Goal: Information Seeking & Learning: Compare options

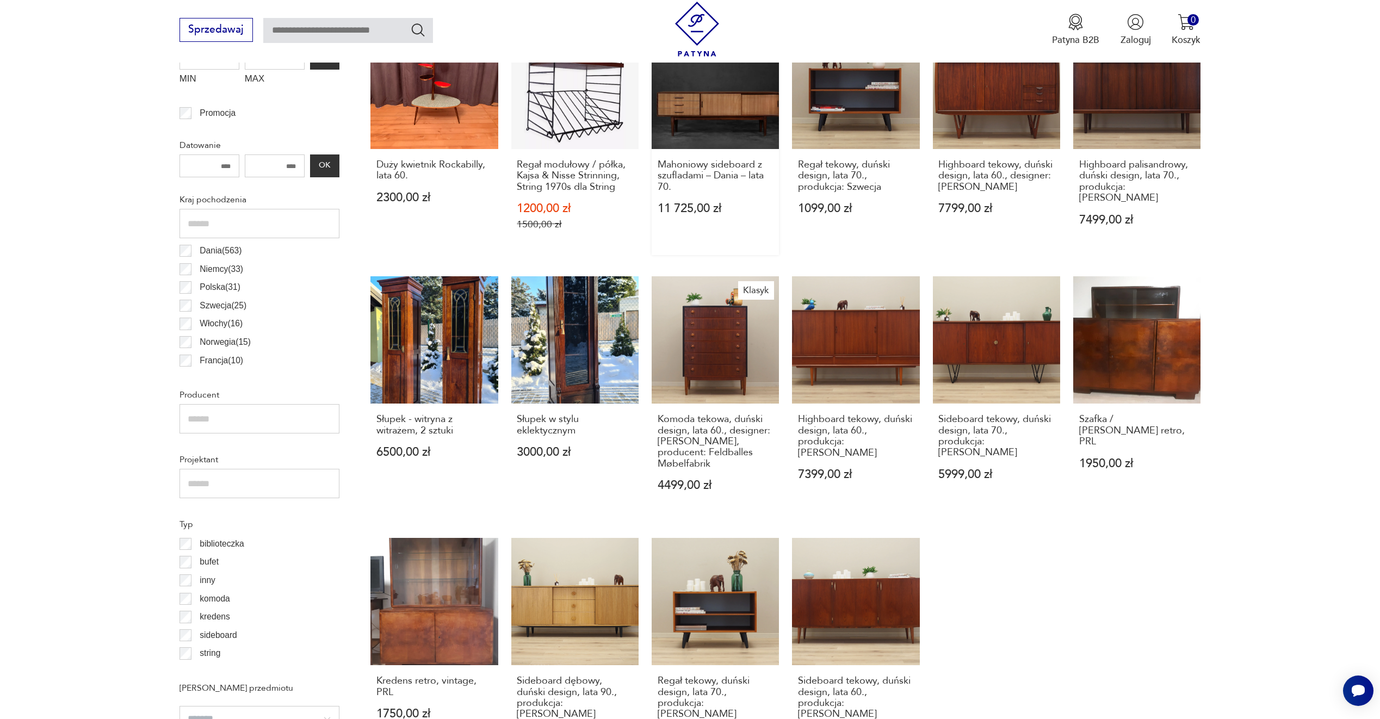
scroll to position [759, 0]
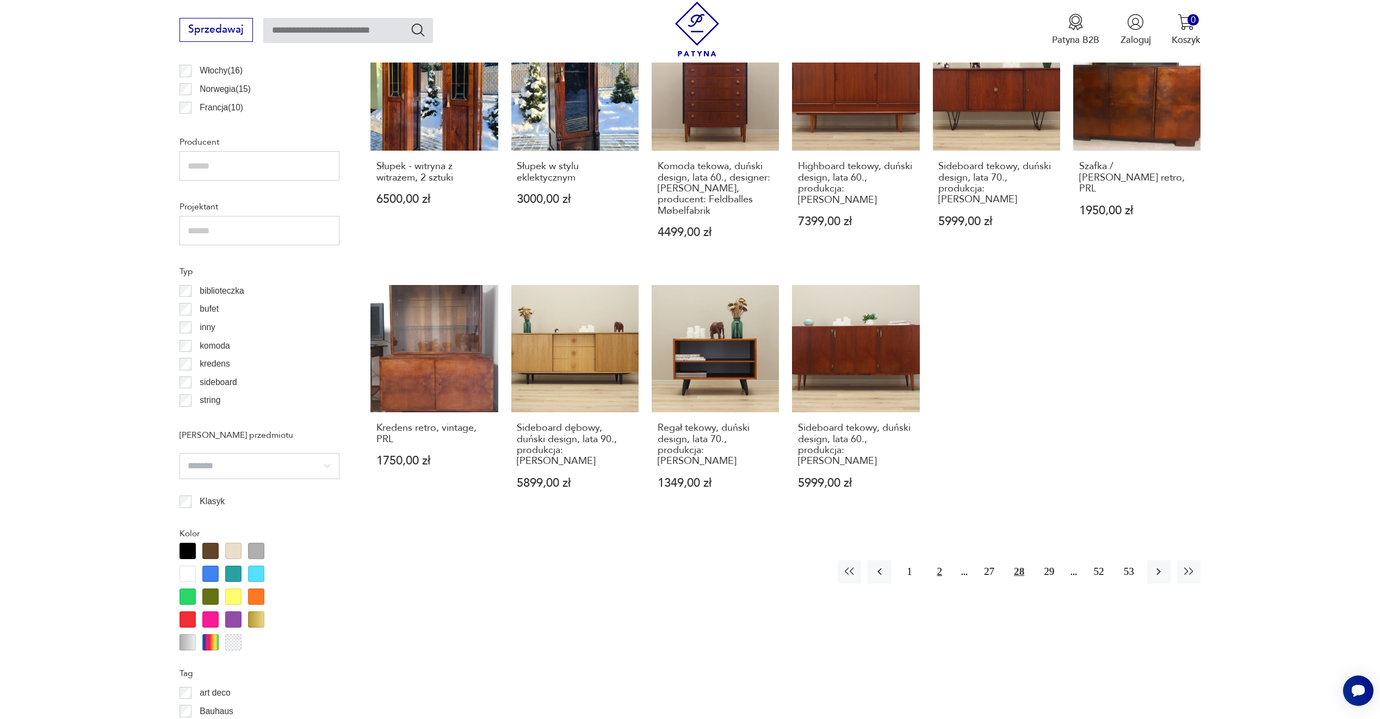
click at [940, 562] on button "2" at bounding box center [939, 571] width 23 height 23
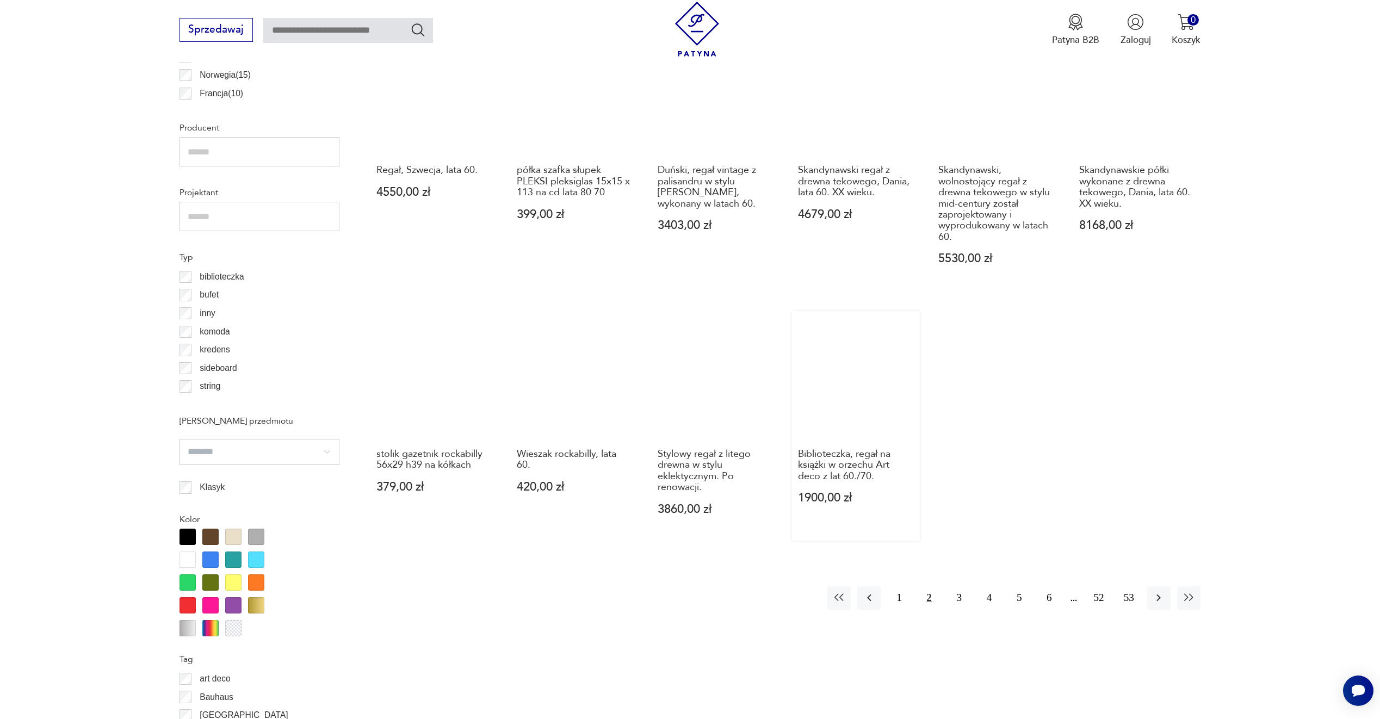
scroll to position [813, 0]
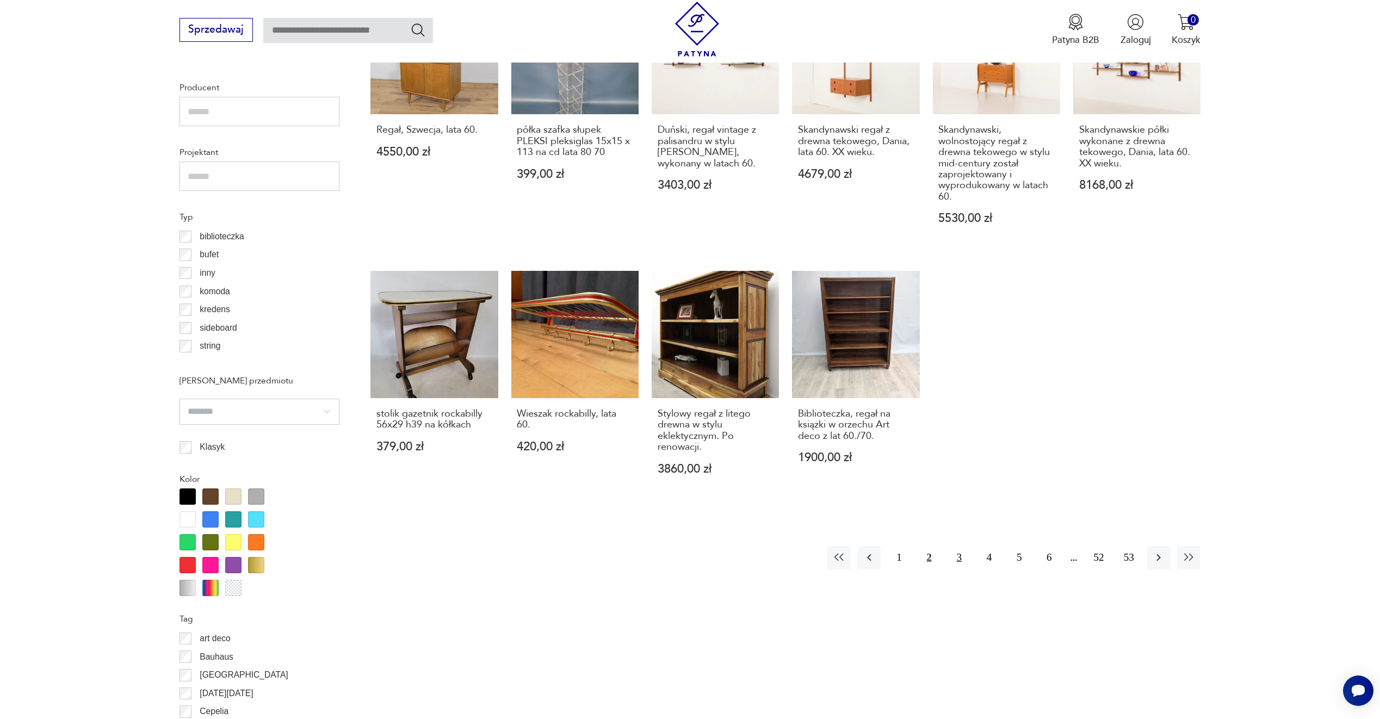
click at [954, 549] on button "3" at bounding box center [959, 557] width 23 height 23
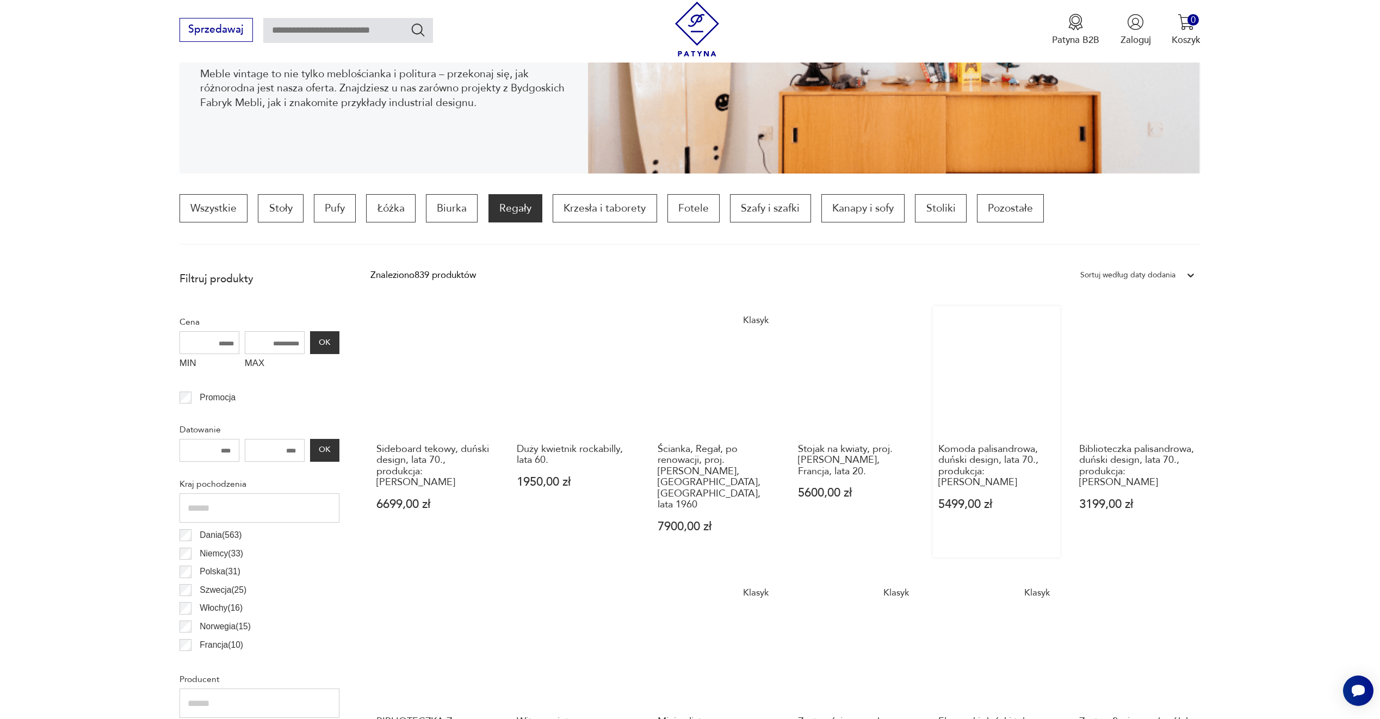
scroll to position [272, 0]
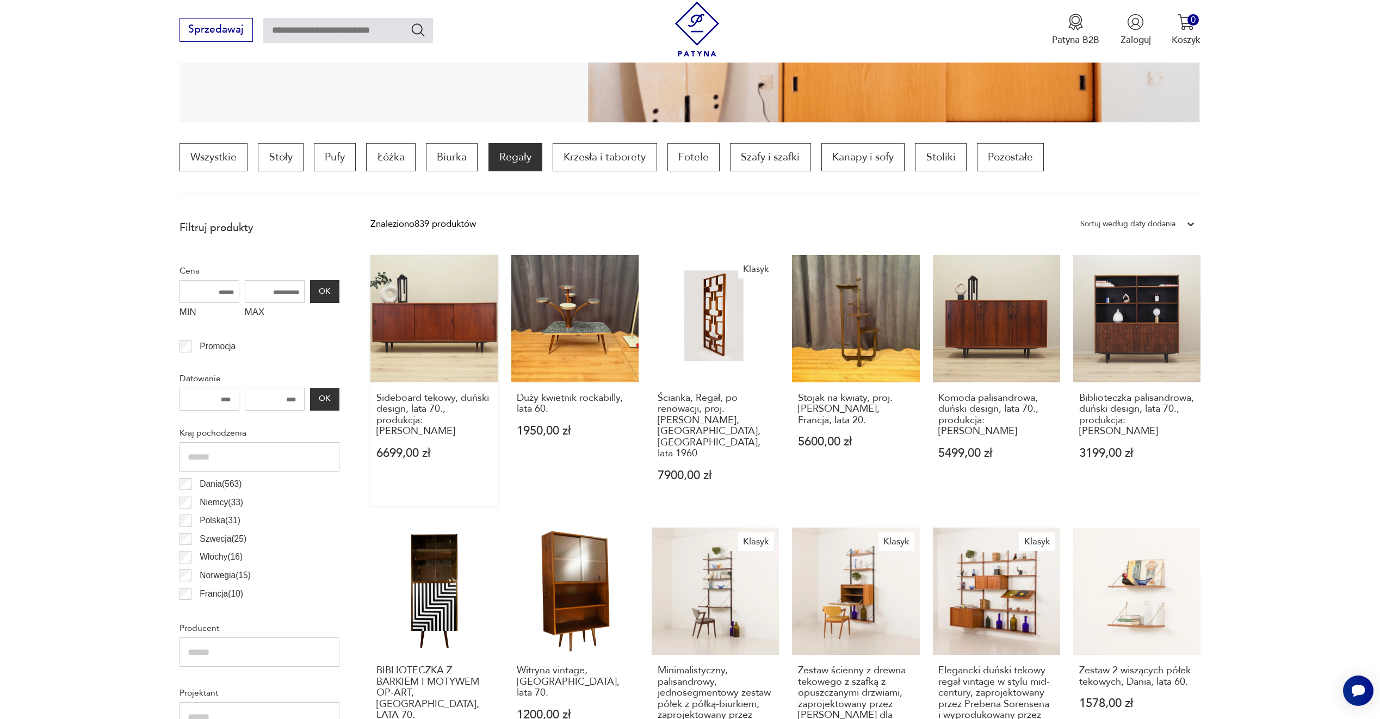
click at [480, 321] on link "Sideboard tekowy, duński design, lata 70., produkcja: [PERSON_NAME] 6699,00 zł" at bounding box center [434, 381] width 127 height 252
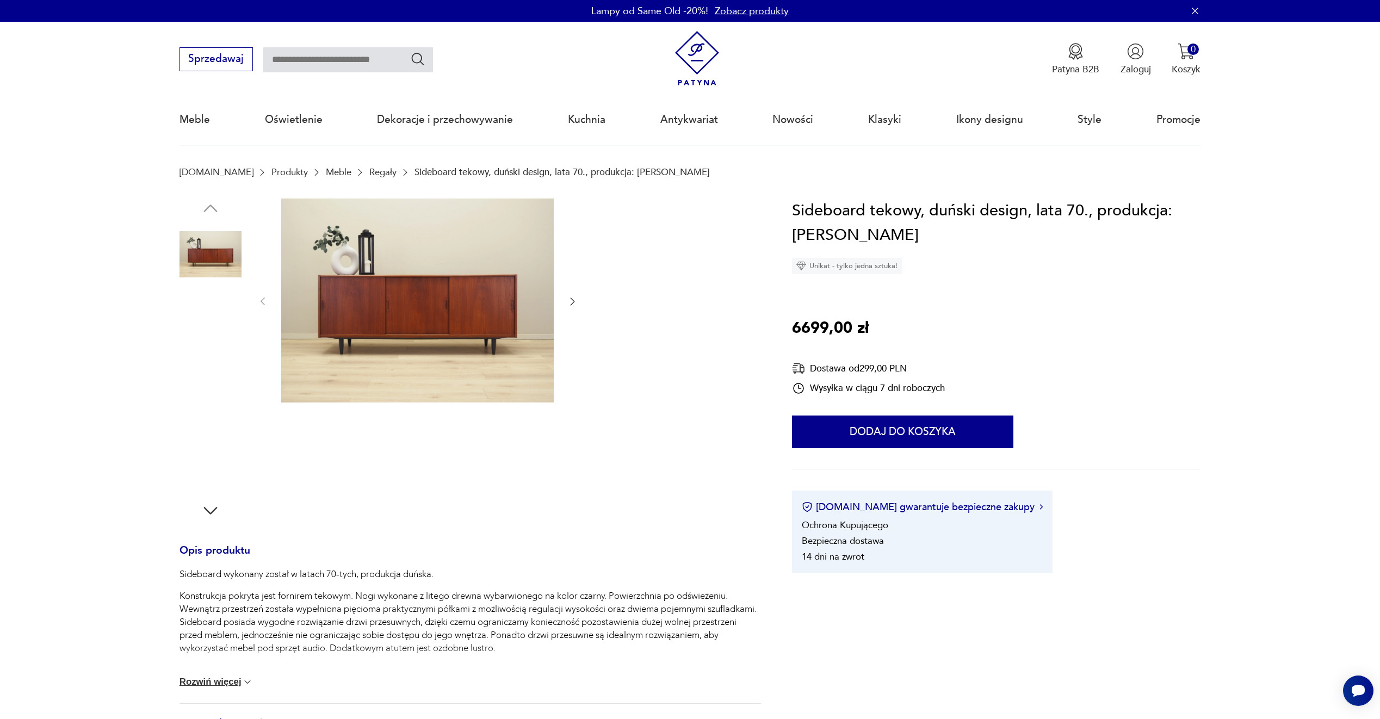
click at [415, 279] on img at bounding box center [417, 301] width 273 height 205
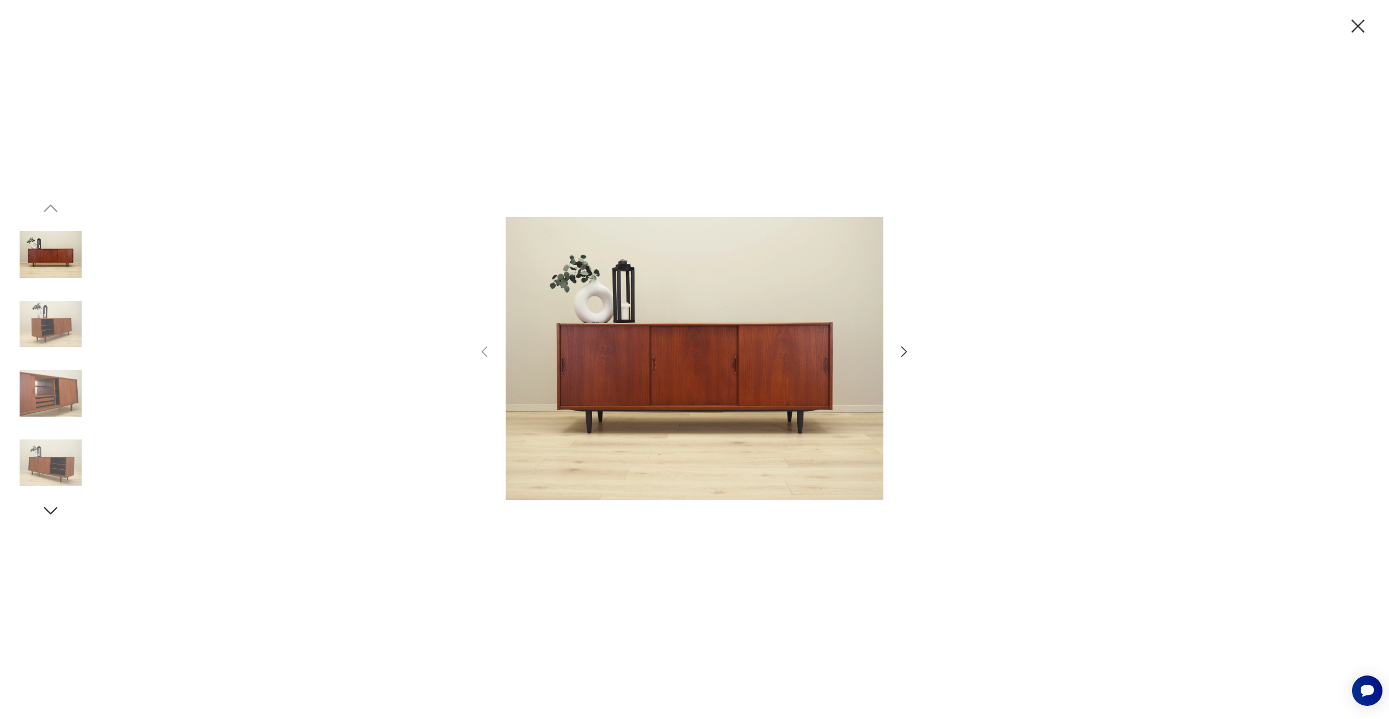
click at [906, 352] on icon "button" at bounding box center [904, 352] width 6 height 11
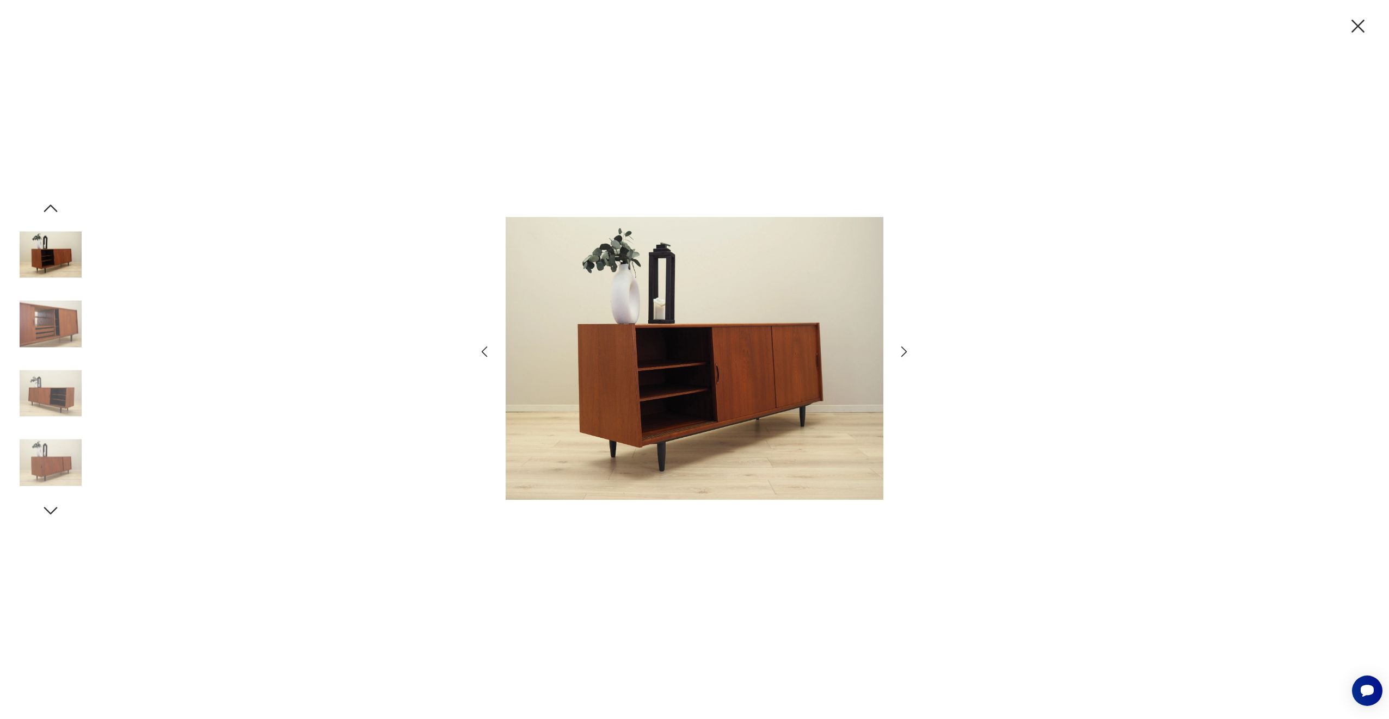
click at [905, 350] on icon "button" at bounding box center [904, 352] width 6 height 11
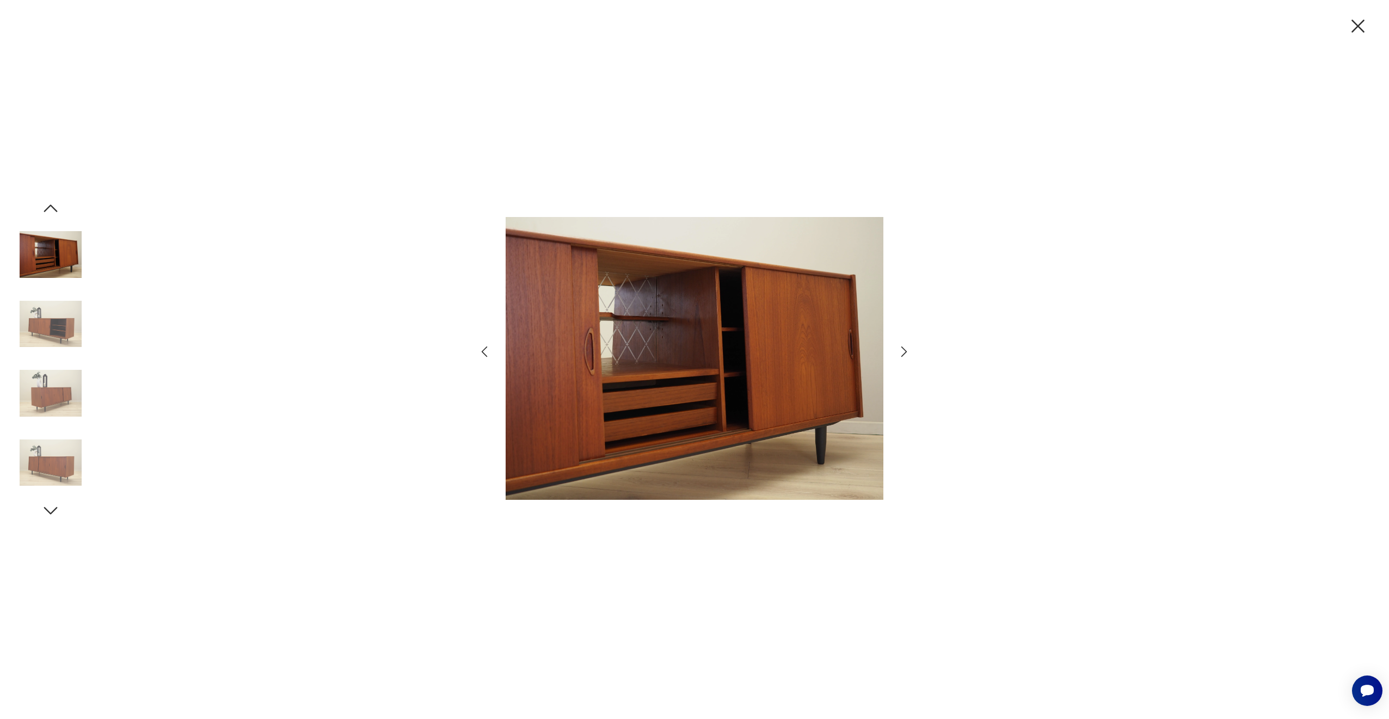
click at [903, 350] on icon "button" at bounding box center [904, 352] width 16 height 16
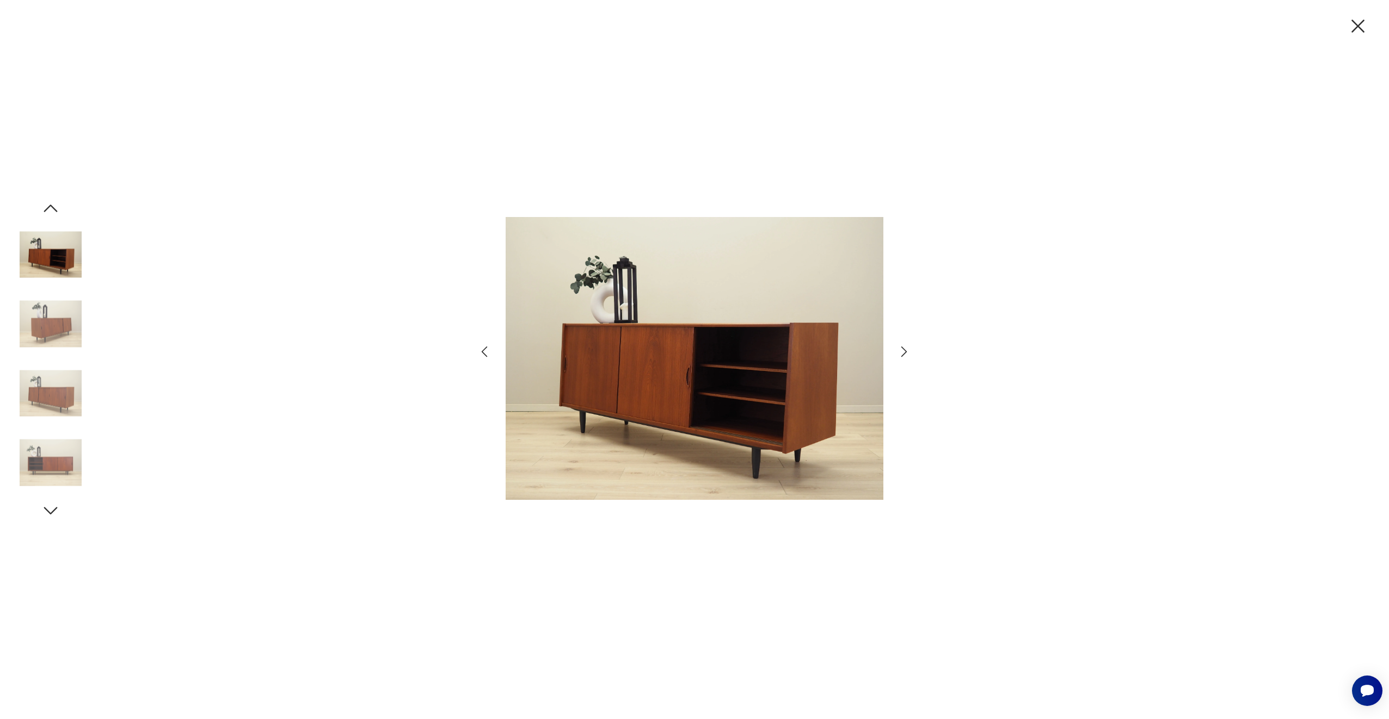
click at [903, 350] on icon "button" at bounding box center [904, 352] width 16 height 16
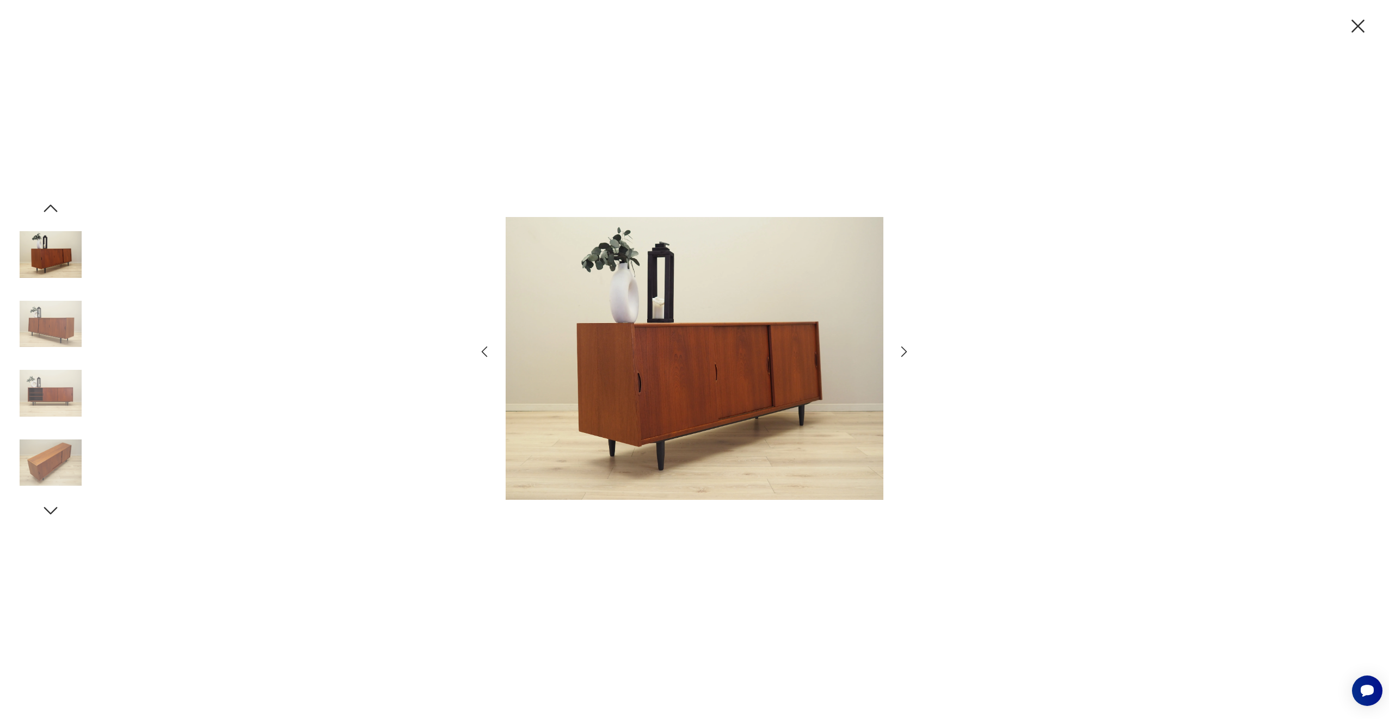
click at [903, 350] on icon "button" at bounding box center [904, 352] width 16 height 16
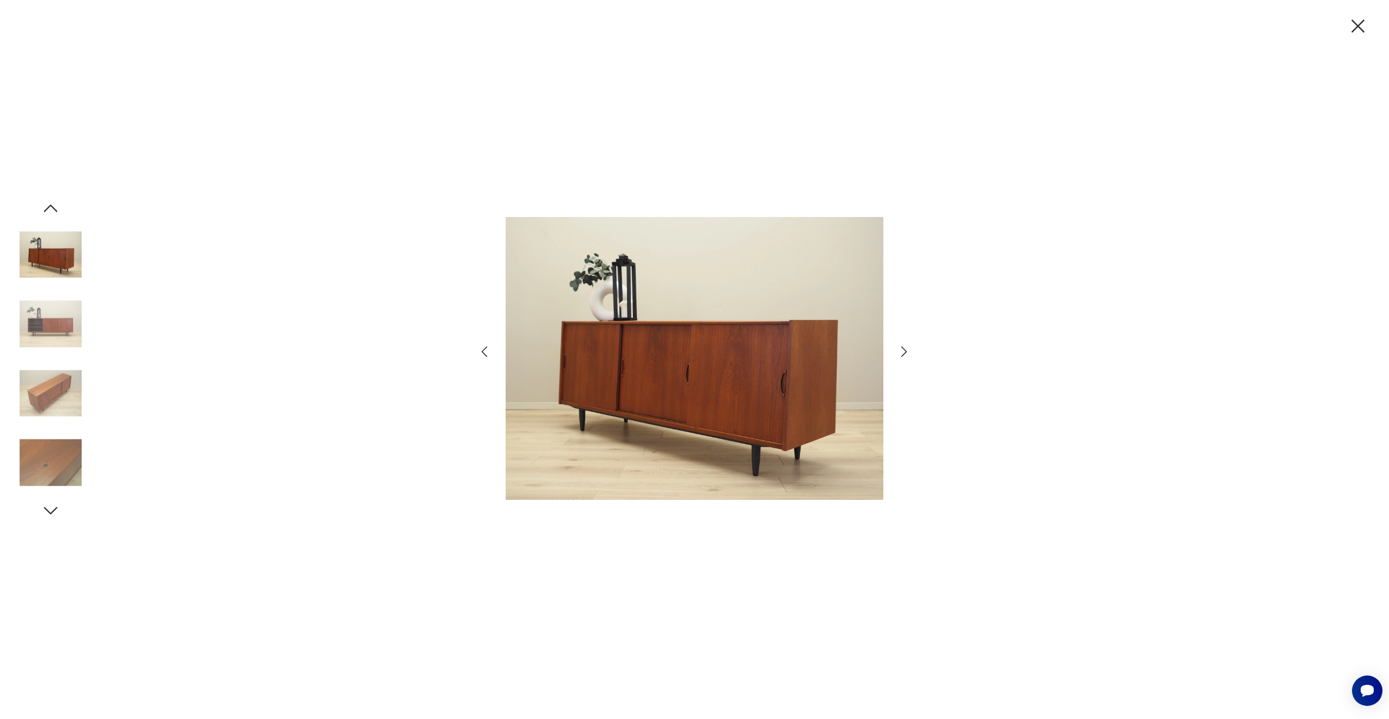
click at [903, 350] on icon "button" at bounding box center [904, 352] width 16 height 16
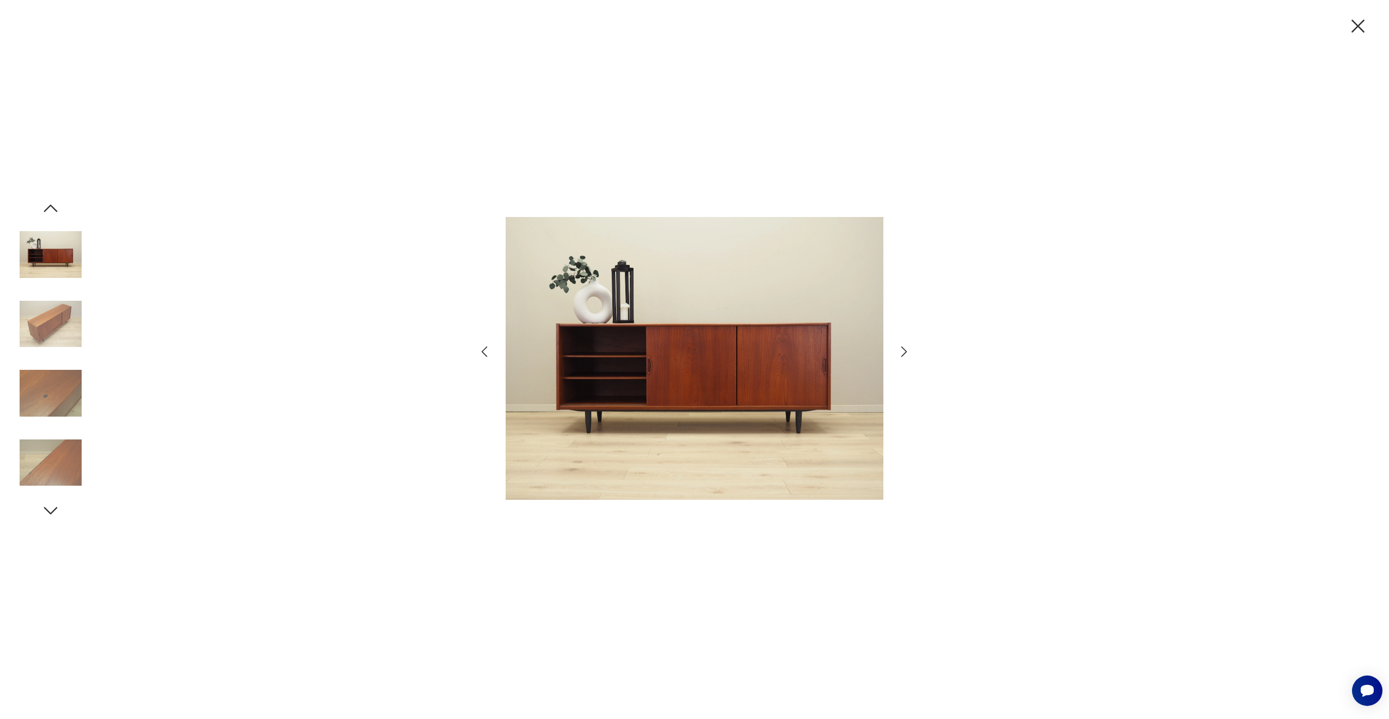
click at [1364, 18] on icon "button" at bounding box center [1357, 26] width 23 height 23
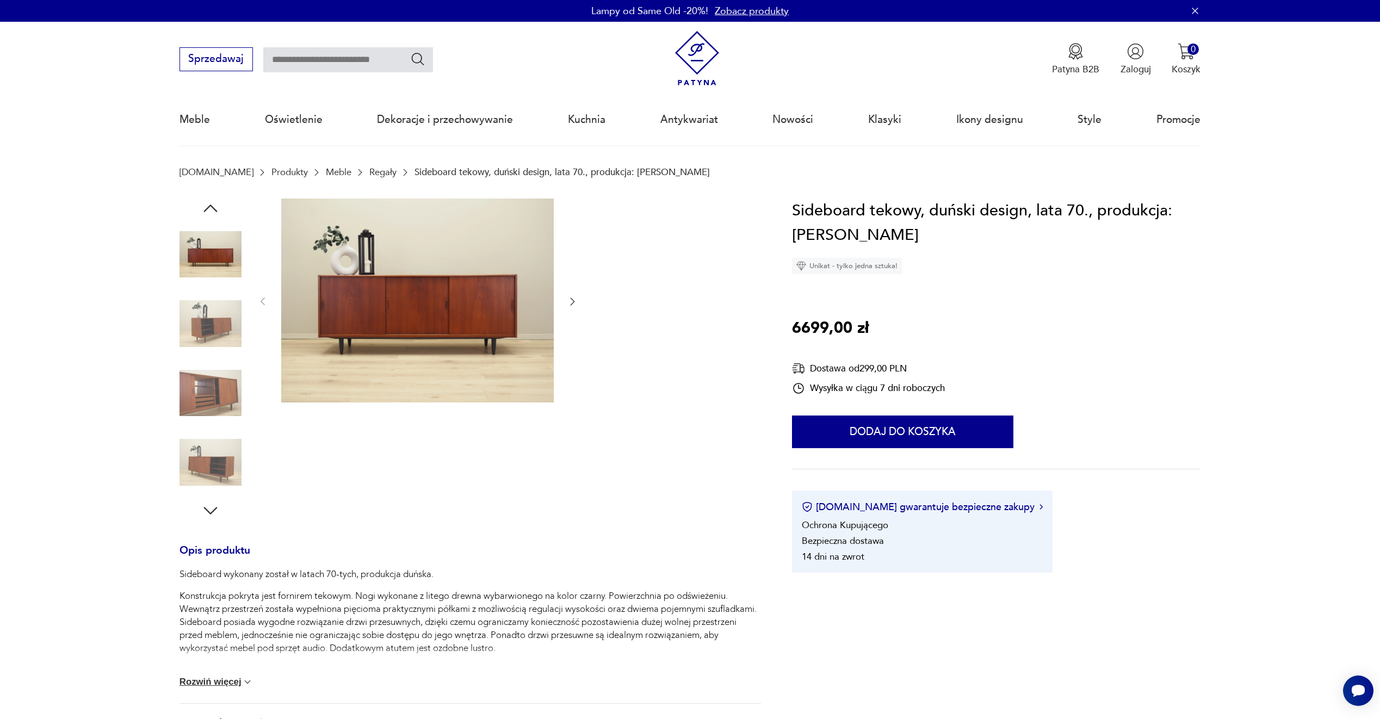
click at [326, 169] on link "Meble" at bounding box center [339, 172] width 26 height 10
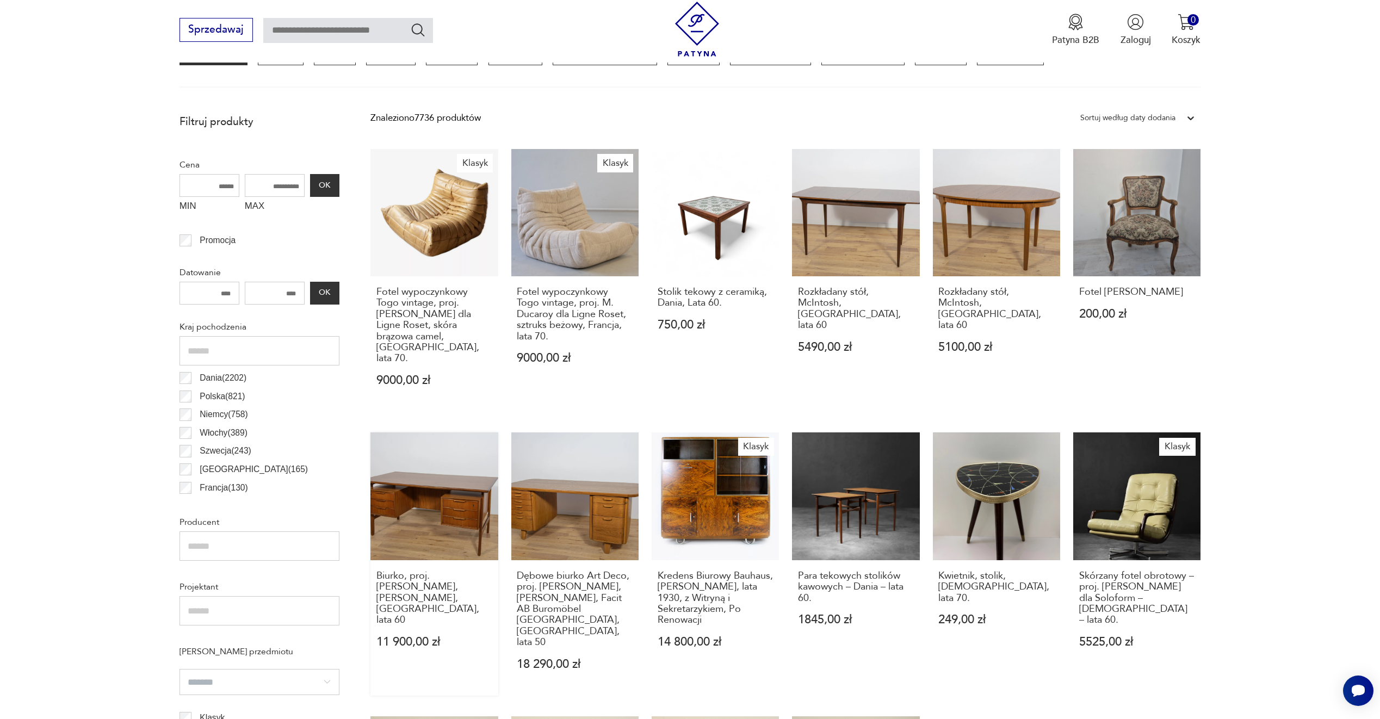
scroll to position [241, 0]
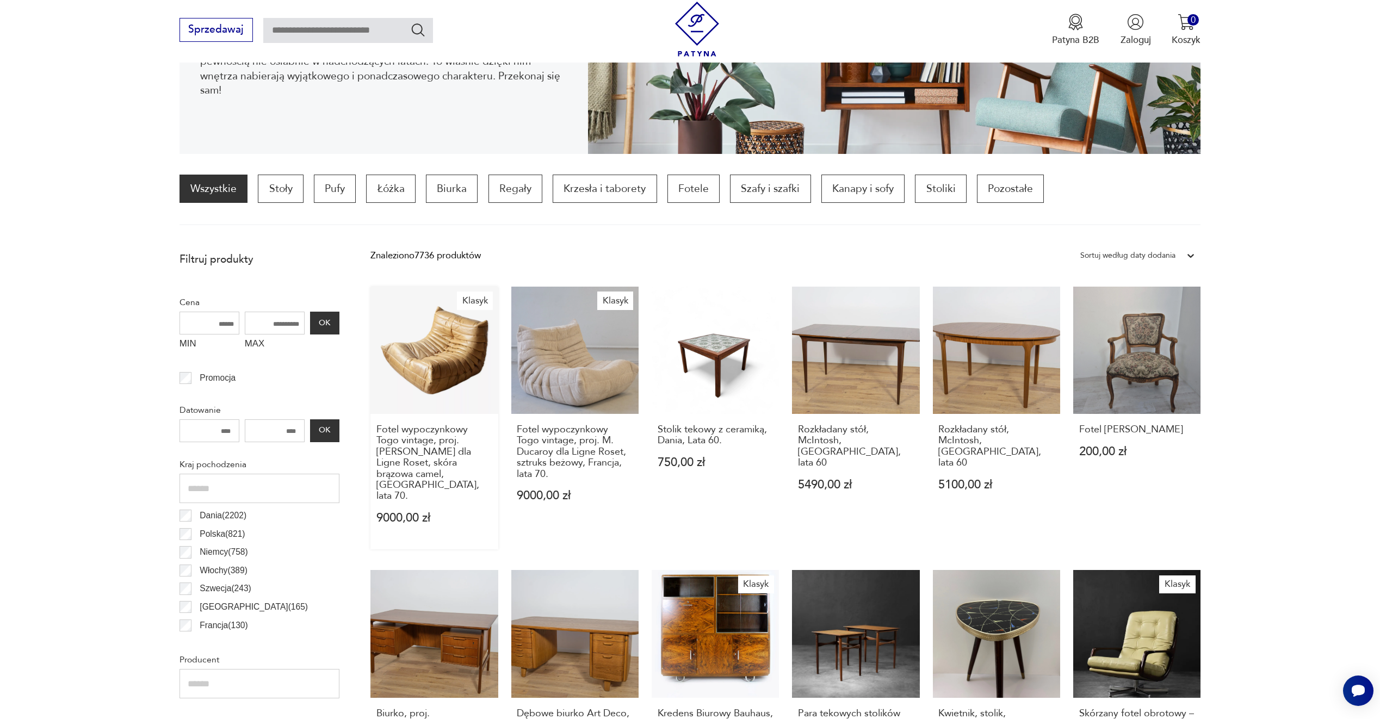
click at [457, 381] on link "Klasyk Fotel wypoczynkowy [GEOGRAPHIC_DATA] vintage, proj. [PERSON_NAME] dla Li…" at bounding box center [434, 418] width 127 height 263
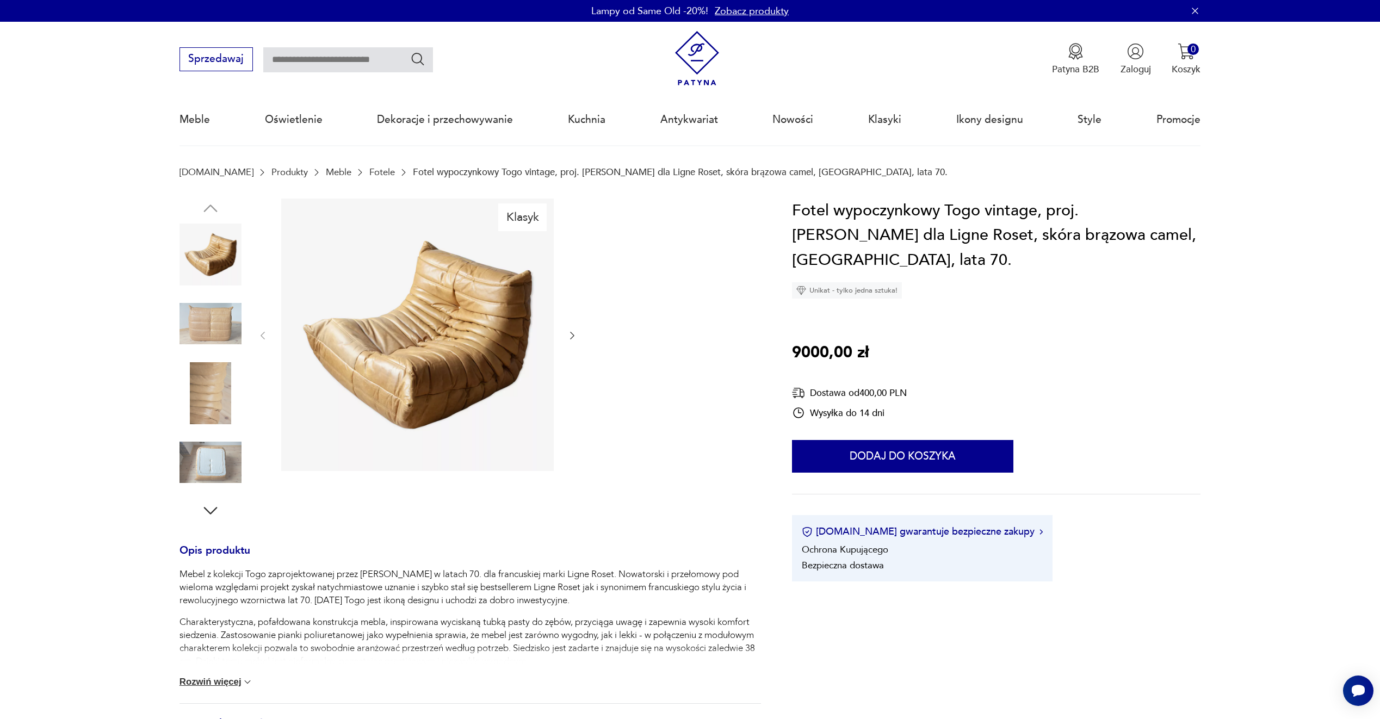
click at [575, 330] on icon "button" at bounding box center [572, 335] width 11 height 11
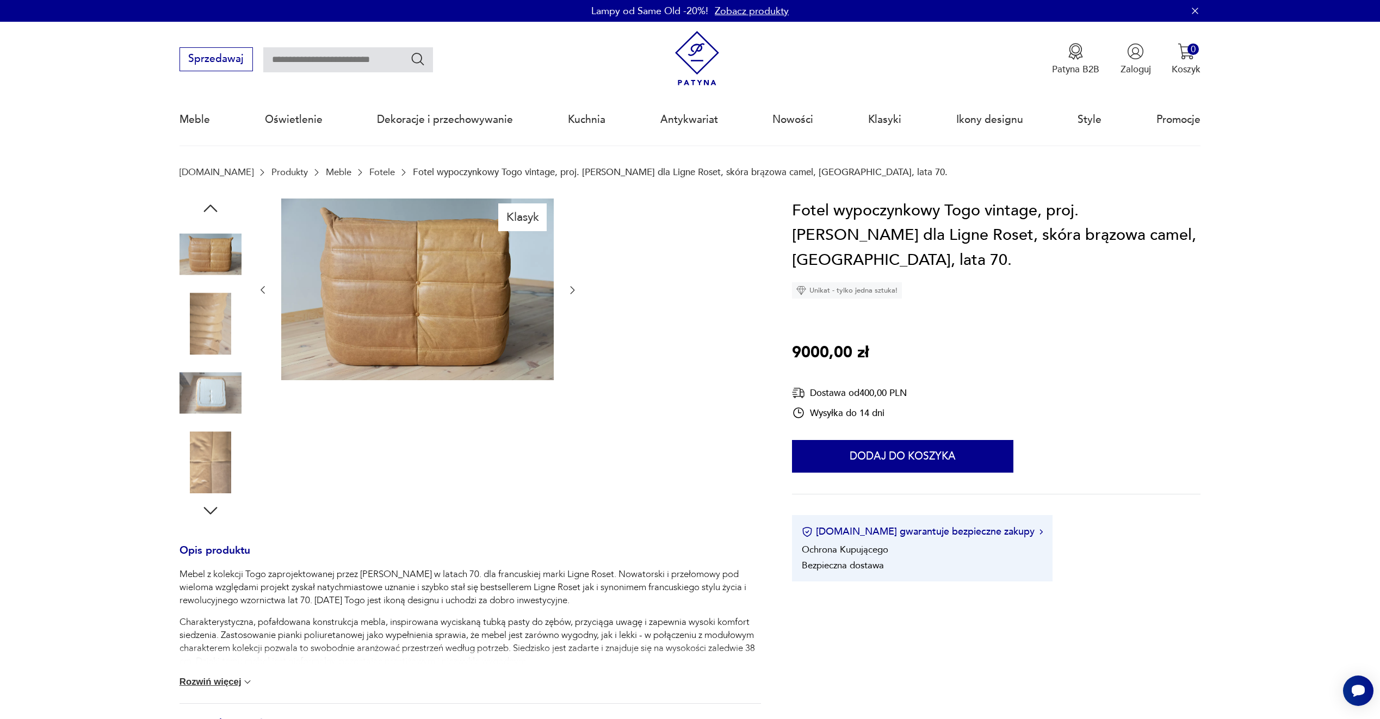
click at [575, 330] on div at bounding box center [417, 291] width 321 height 184
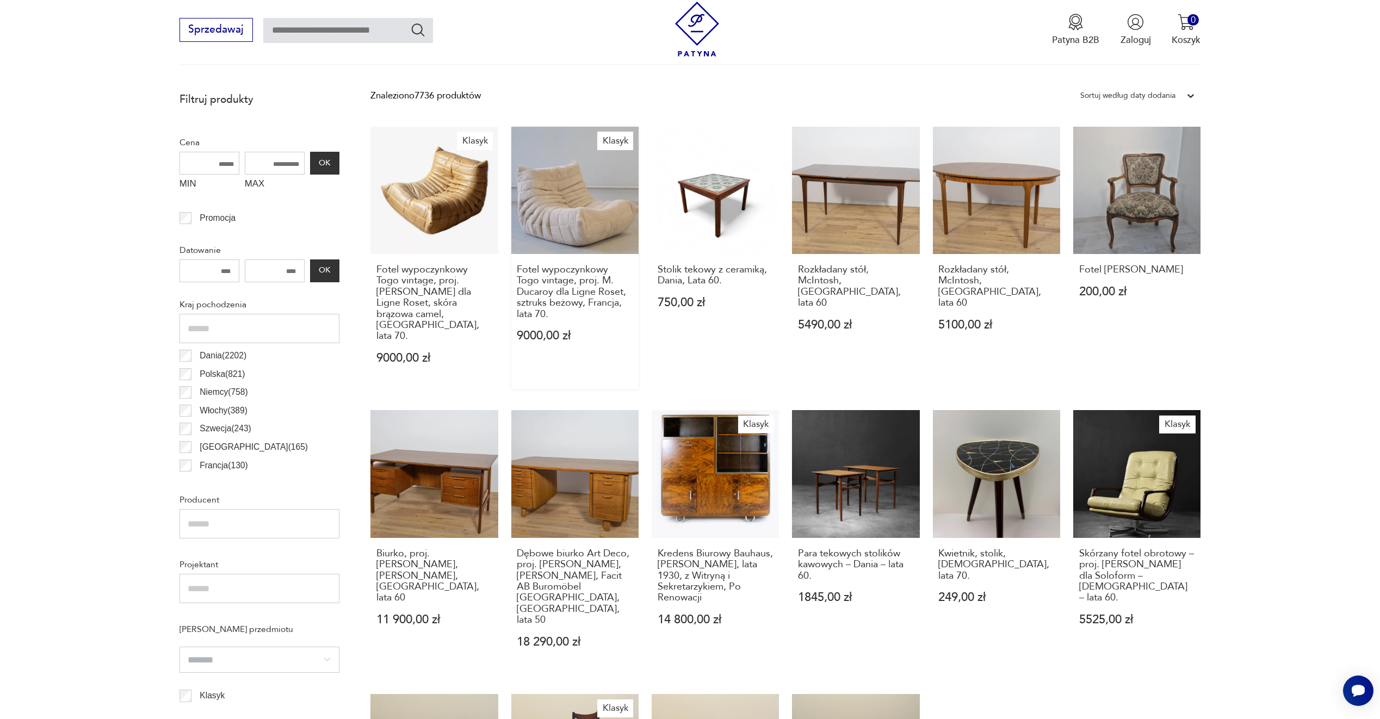
scroll to position [457, 0]
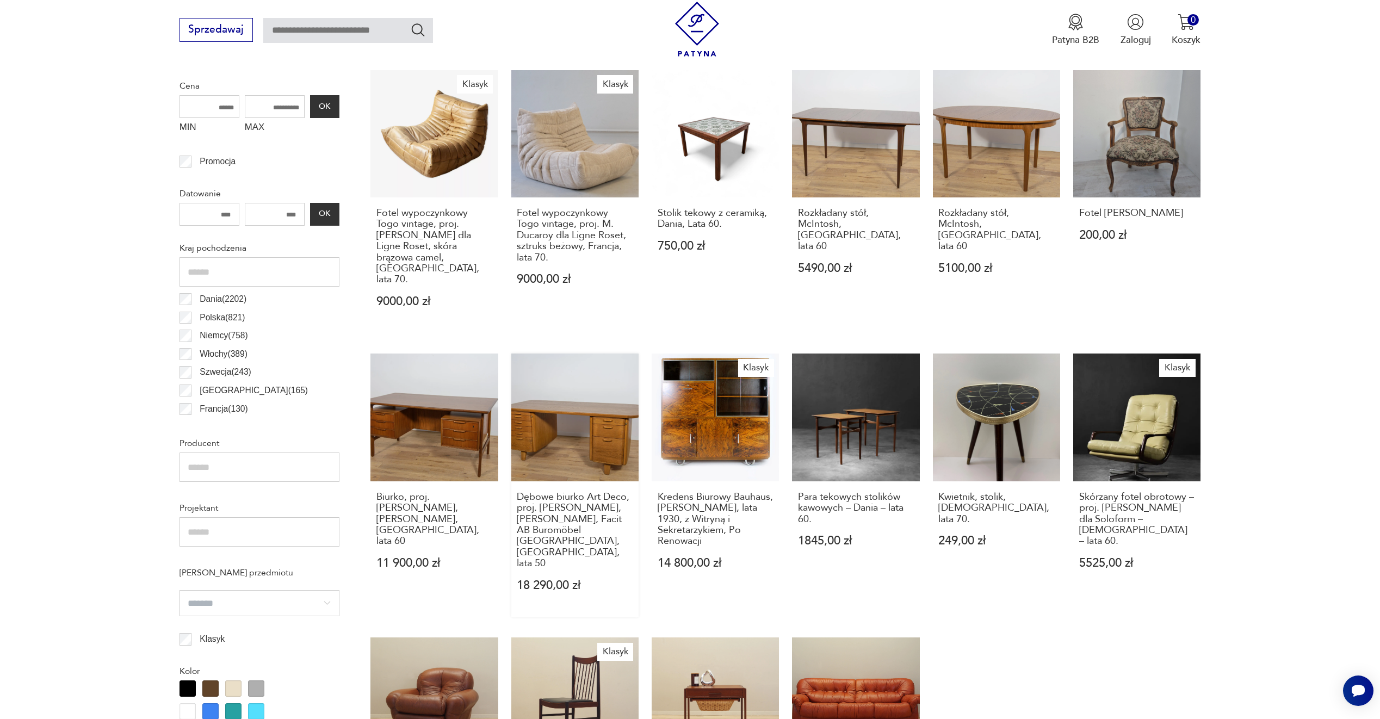
click at [576, 377] on link "Dębowe biurko Art Deco, proj. [PERSON_NAME], [PERSON_NAME], Facit AB Buromöbel …" at bounding box center [574, 485] width 127 height 263
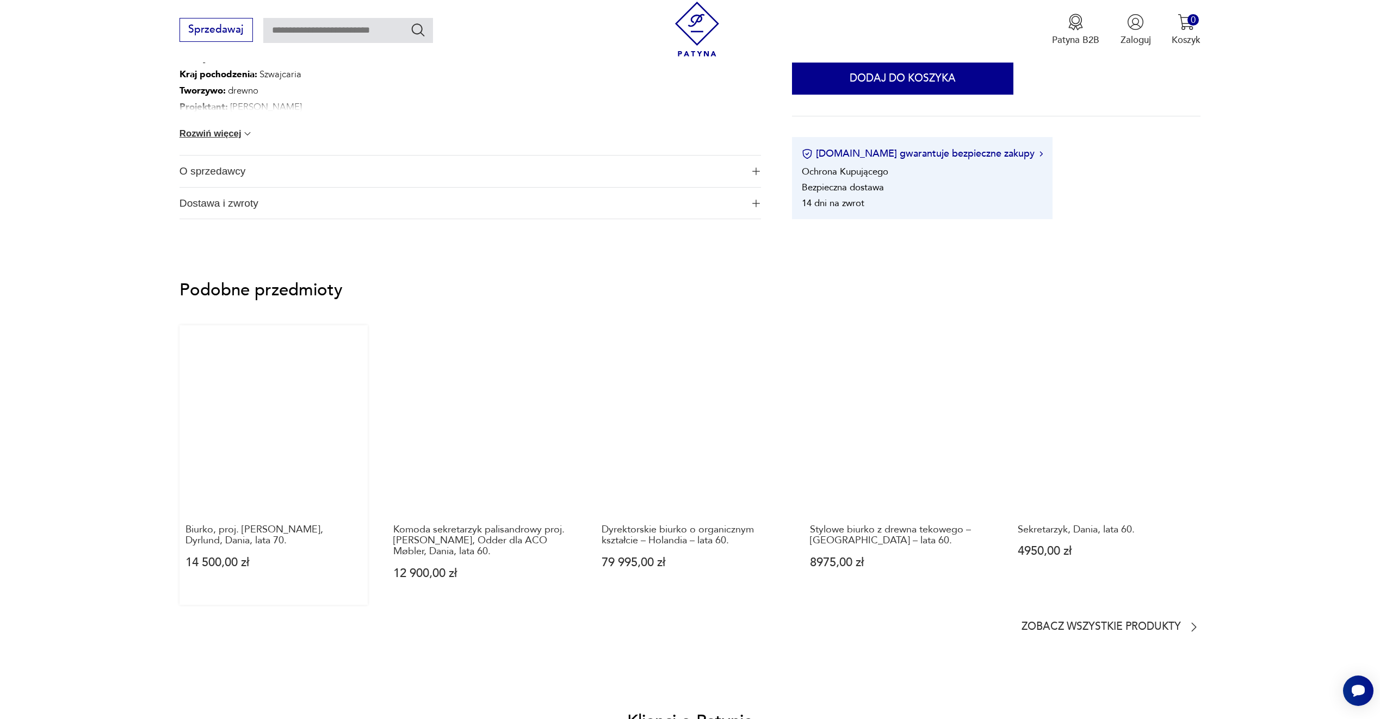
scroll to position [925, 0]
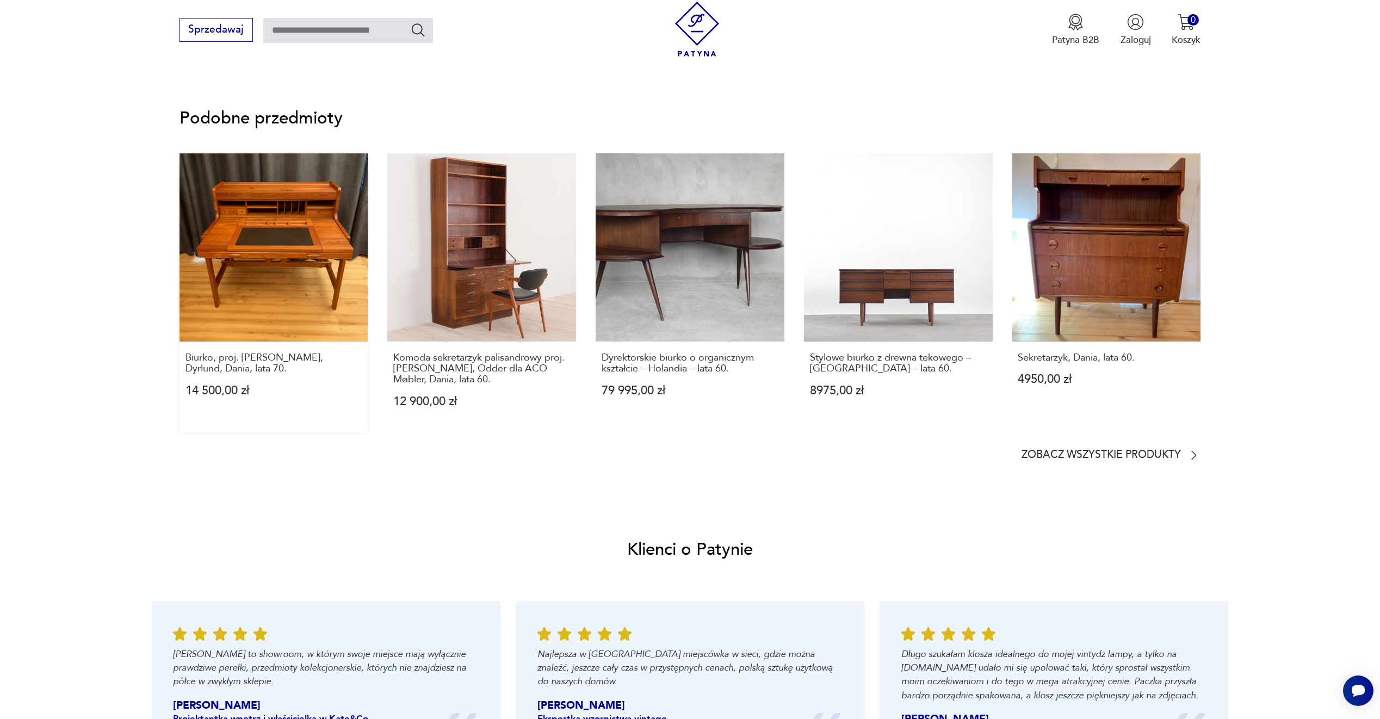
click at [340, 199] on link "Biurko, proj. [PERSON_NAME], Dyrlund, Dania, lata 70. 14 500,00 zł" at bounding box center [274, 293] width 189 height 280
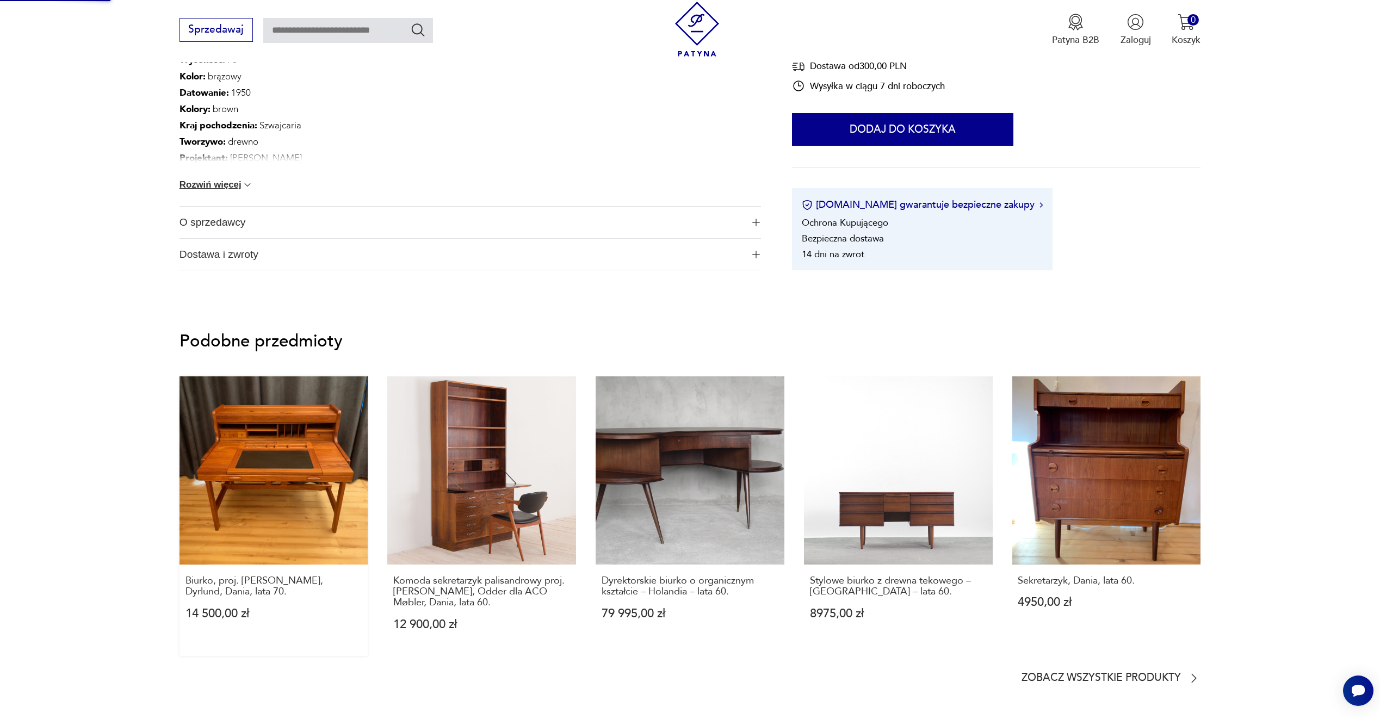
scroll to position [447, 0]
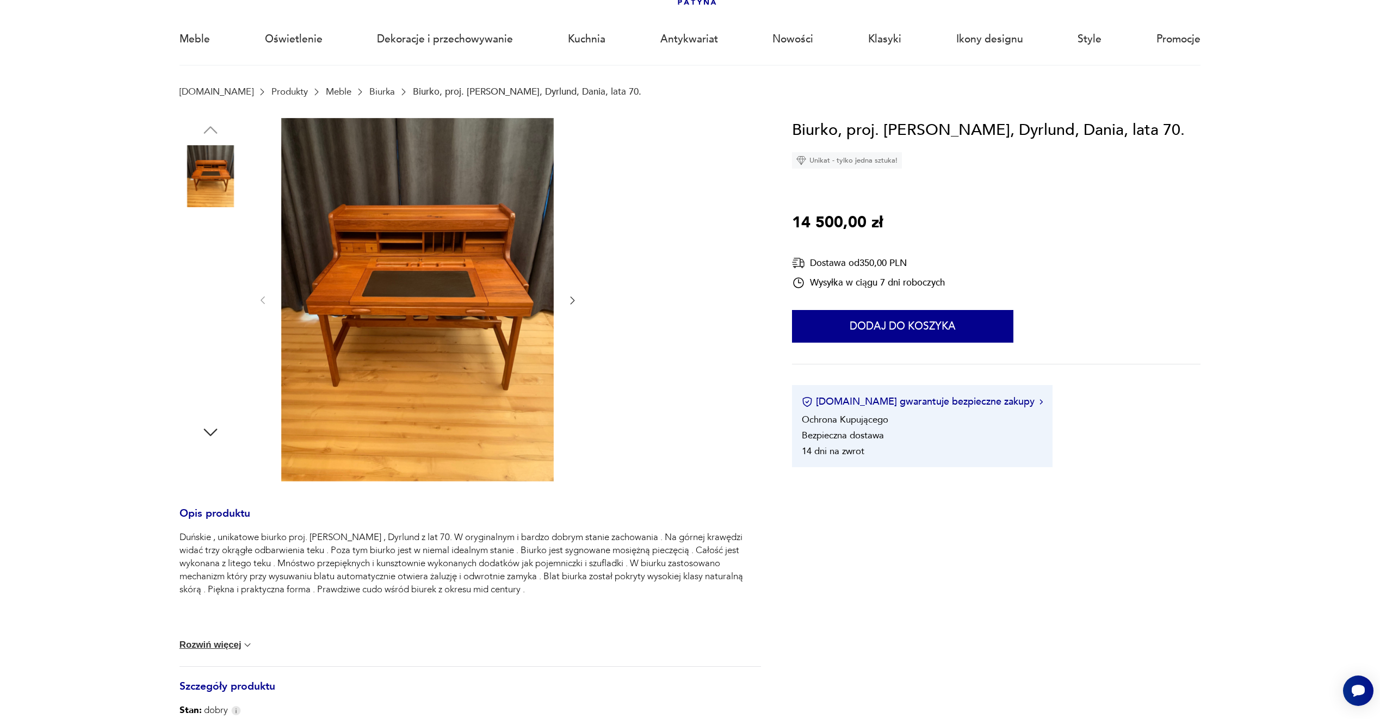
scroll to position [109, 0]
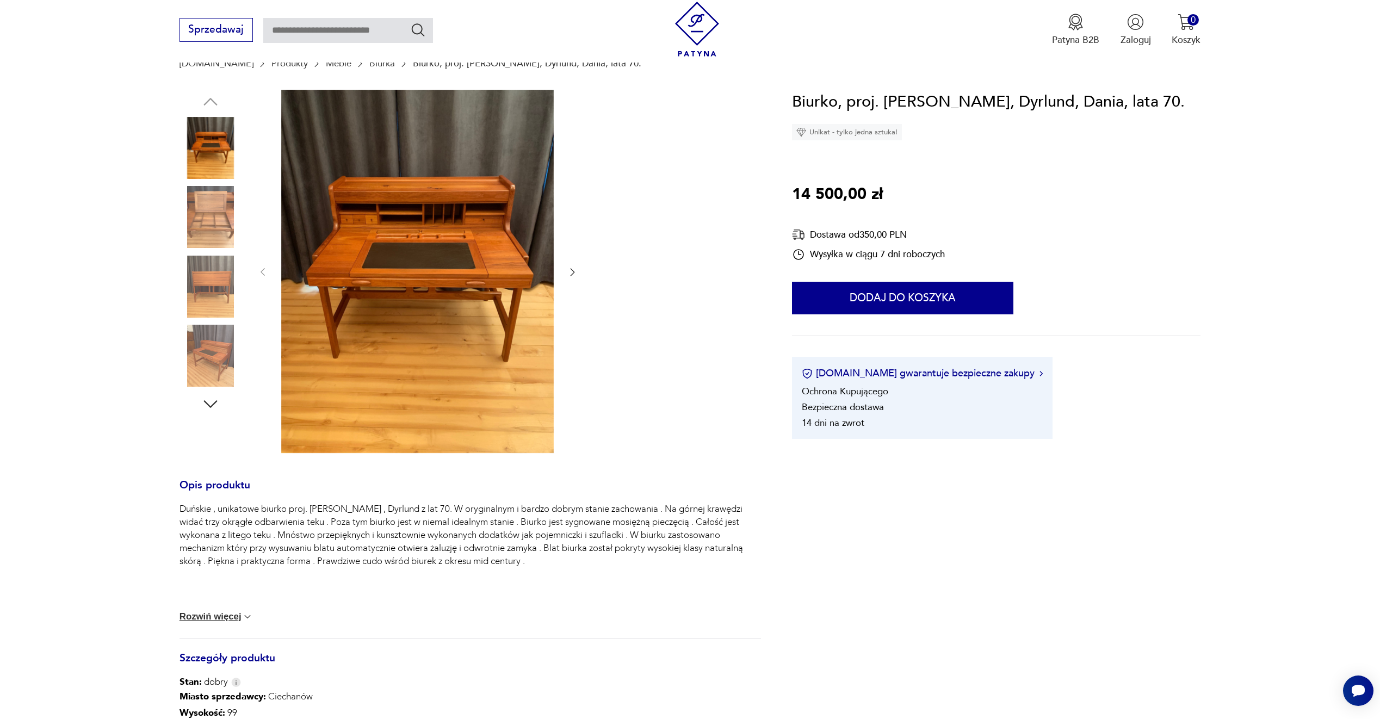
click at [202, 222] on img at bounding box center [211, 217] width 62 height 62
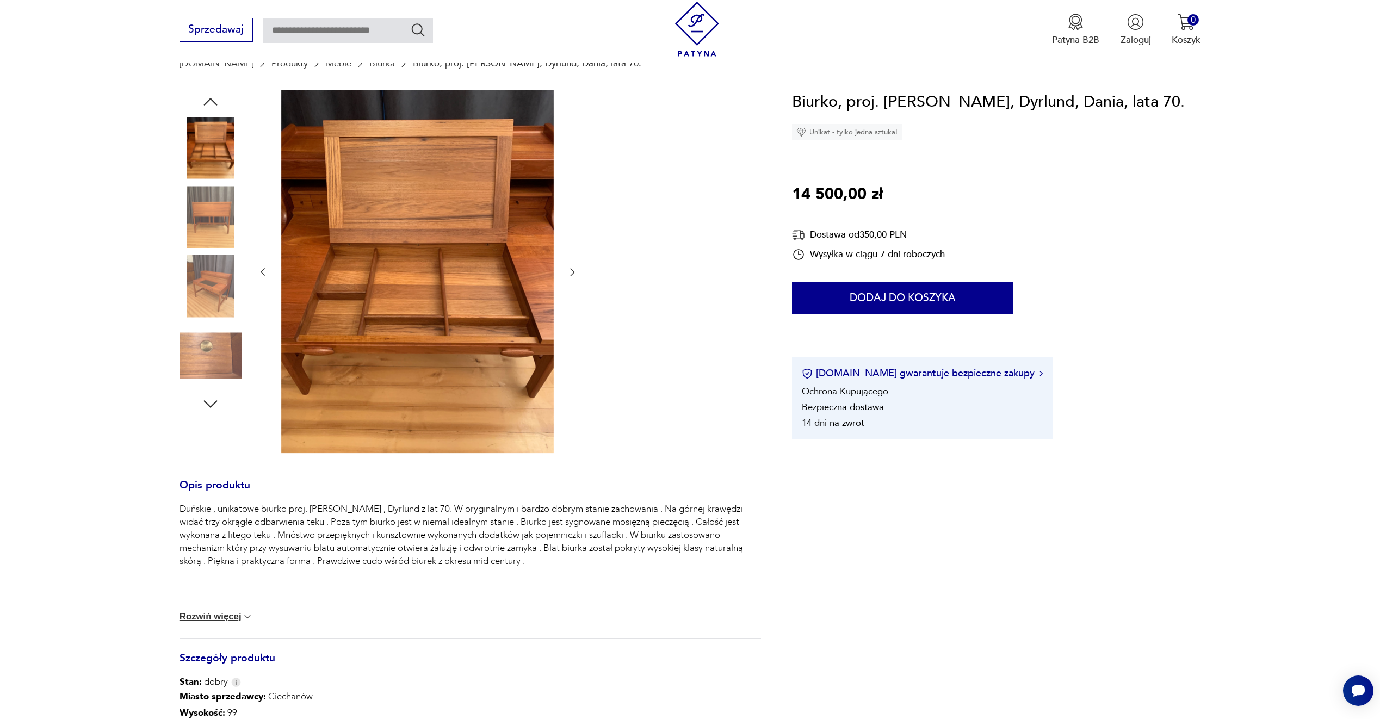
click at [226, 281] on img at bounding box center [211, 287] width 62 height 62
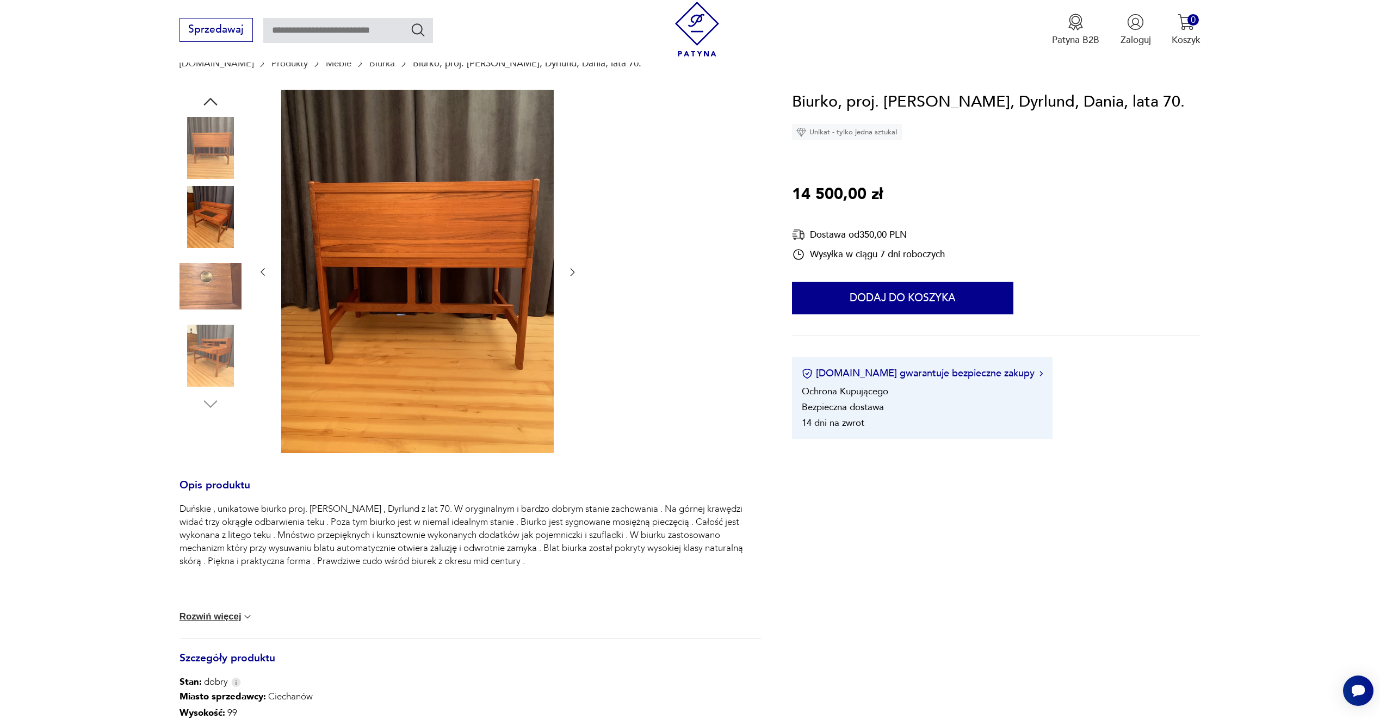
click at [221, 280] on img at bounding box center [211, 287] width 62 height 62
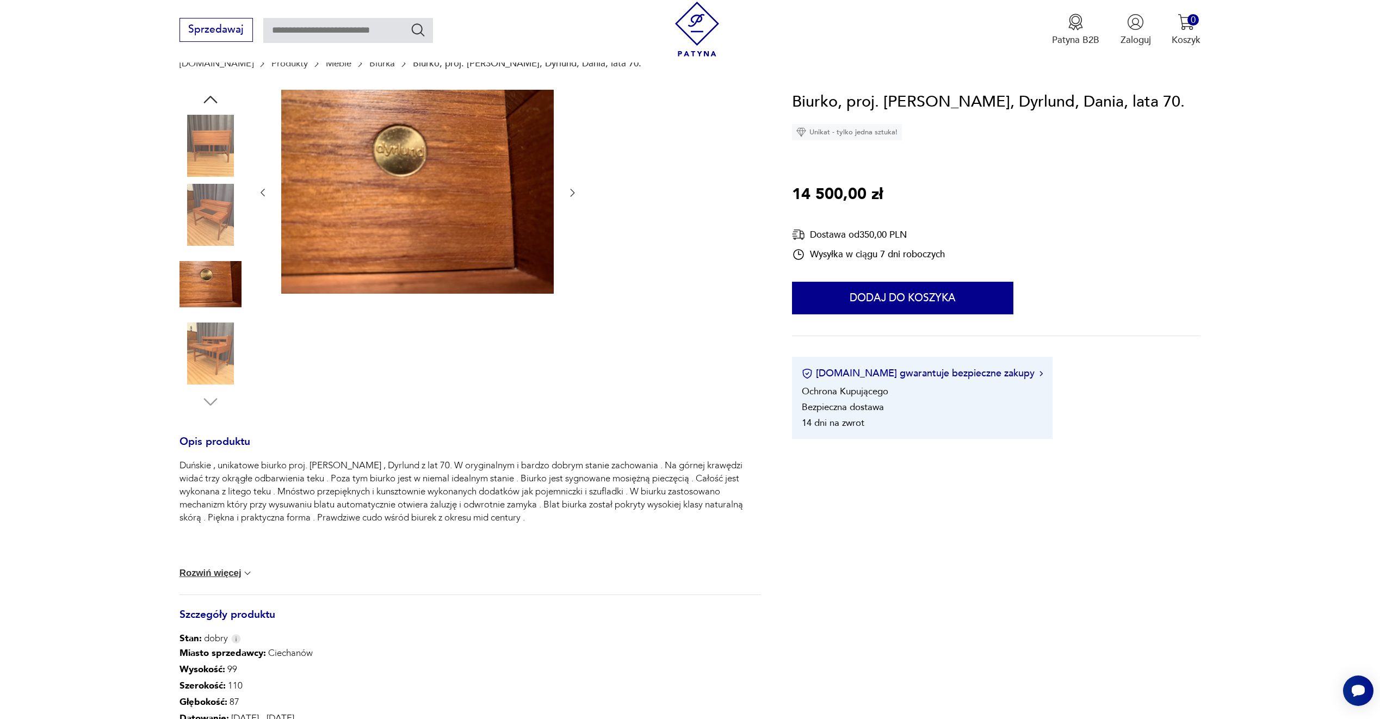
click at [194, 227] on img at bounding box center [211, 215] width 62 height 62
